Goal: Information Seeking & Learning: Learn about a topic

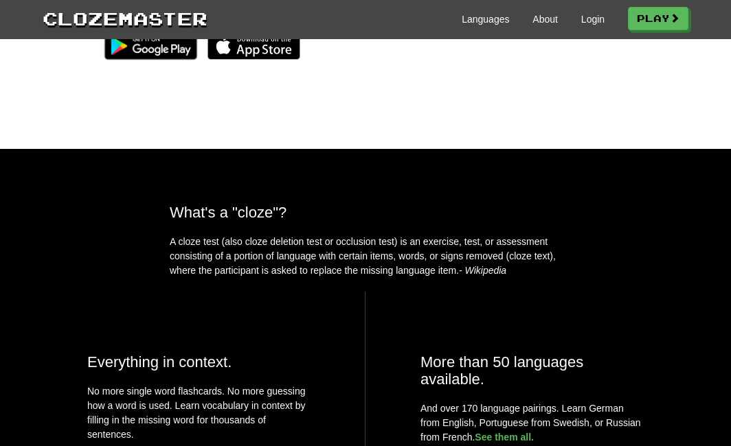
scroll to position [350, 0]
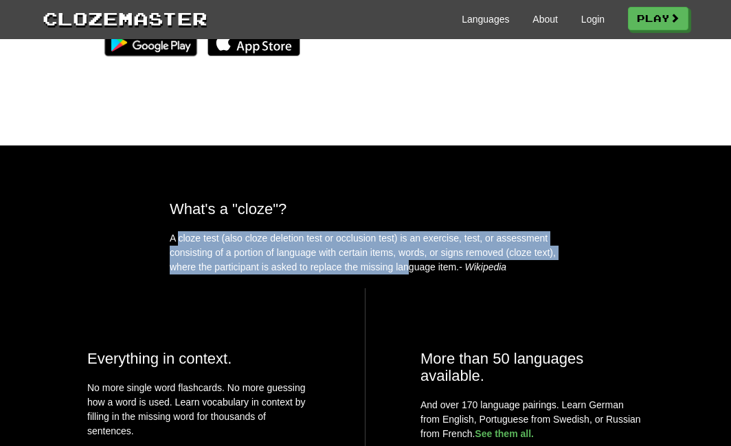
drag, startPoint x: 176, startPoint y: 240, endPoint x: 408, endPoint y: 263, distance: 233.3
click at [408, 263] on p "A cloze test (also cloze deletion test or occlusion test) is an exercise, test,…" at bounding box center [365, 252] width 391 height 43
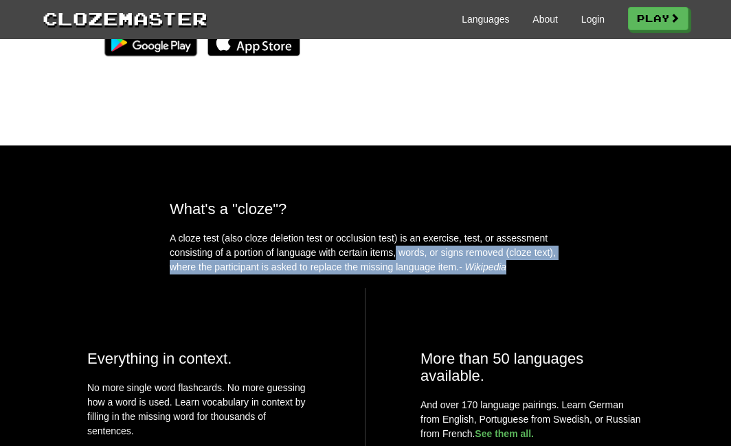
drag, startPoint x: 397, startPoint y: 247, endPoint x: 529, endPoint y: 267, distance: 133.4
click at [529, 267] on p "A cloze test (also cloze deletion test or occlusion test) is an exercise, test,…" at bounding box center [365, 252] width 391 height 43
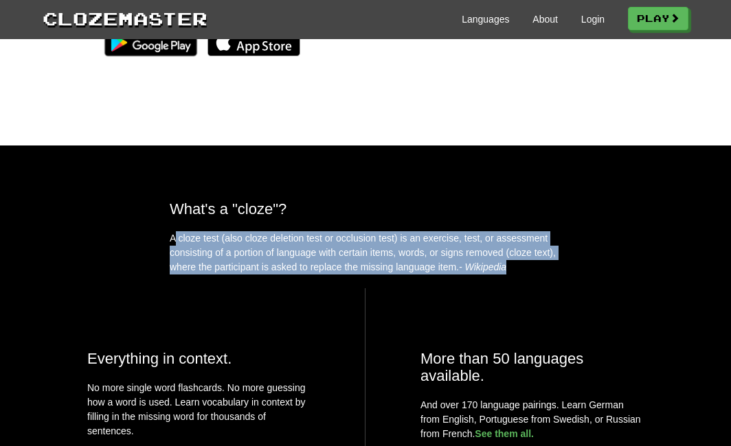
drag, startPoint x: 542, startPoint y: 262, endPoint x: 157, endPoint y: 230, distance: 385.9
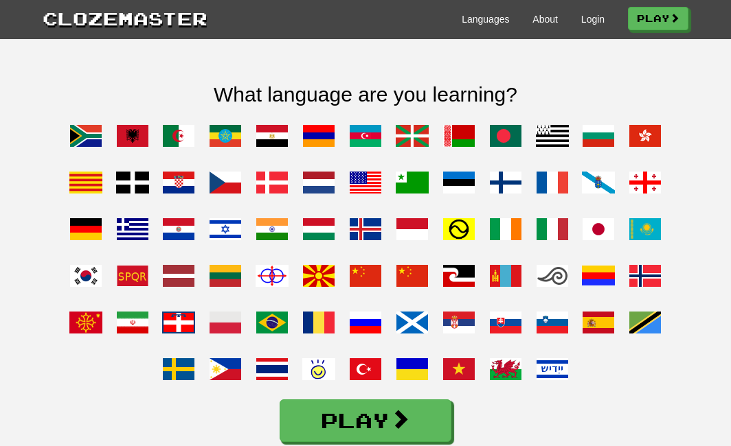
scroll to position [1118, 0]
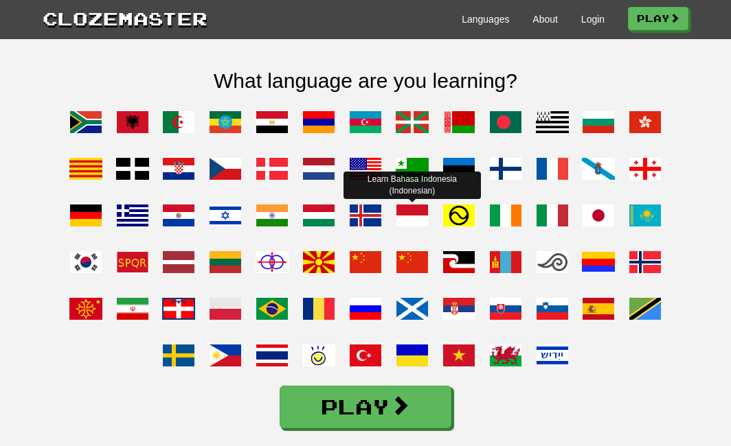
click at [415, 208] on span at bounding box center [412, 215] width 33 height 33
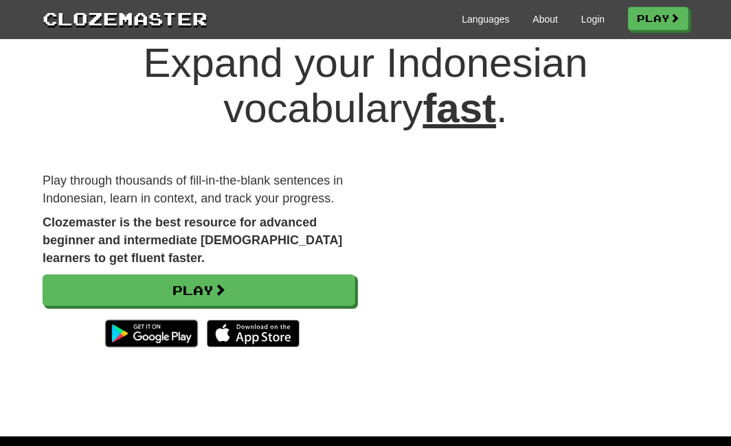
scroll to position [43, 0]
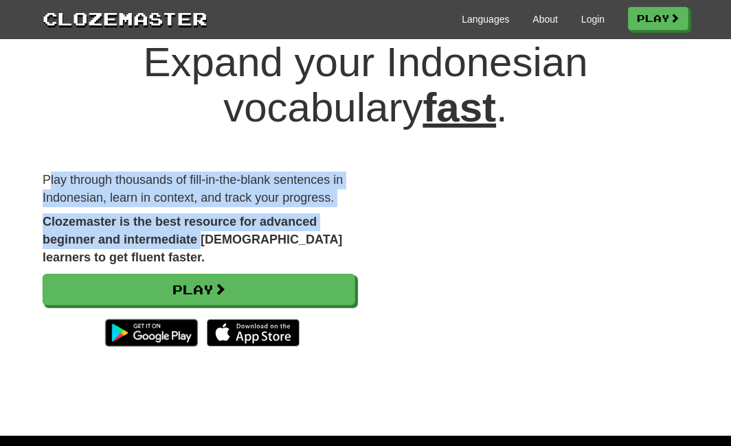
drag, startPoint x: 49, startPoint y: 179, endPoint x: 201, endPoint y: 235, distance: 161.2
click at [201, 235] on div "Play through thousands of fill-in-the-blank sentences in Indonesian, learn in c…" at bounding box center [198, 270] width 333 height 196
click at [201, 235] on strong "Clozemaster is the best resource for advanced beginner and intermediate [DEMOGR…" at bounding box center [192, 239] width 299 height 49
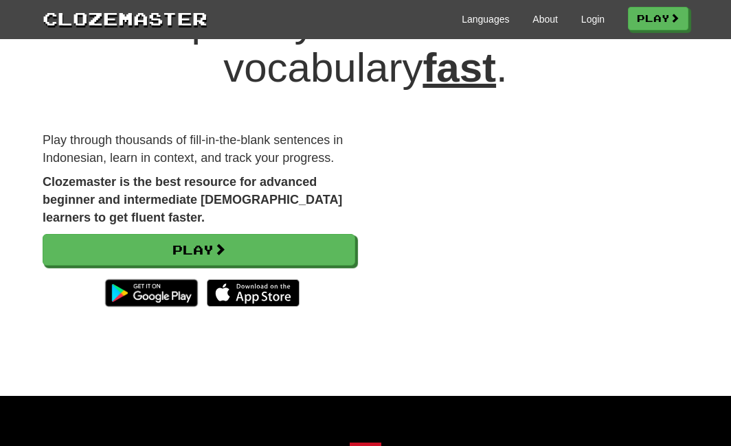
scroll to position [84, 0]
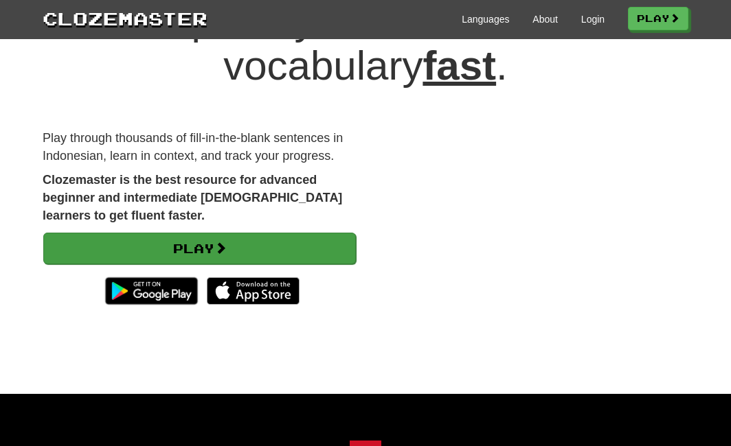
click at [209, 245] on link "Play" at bounding box center [199, 249] width 312 height 32
